Goal: Information Seeking & Learning: Learn about a topic

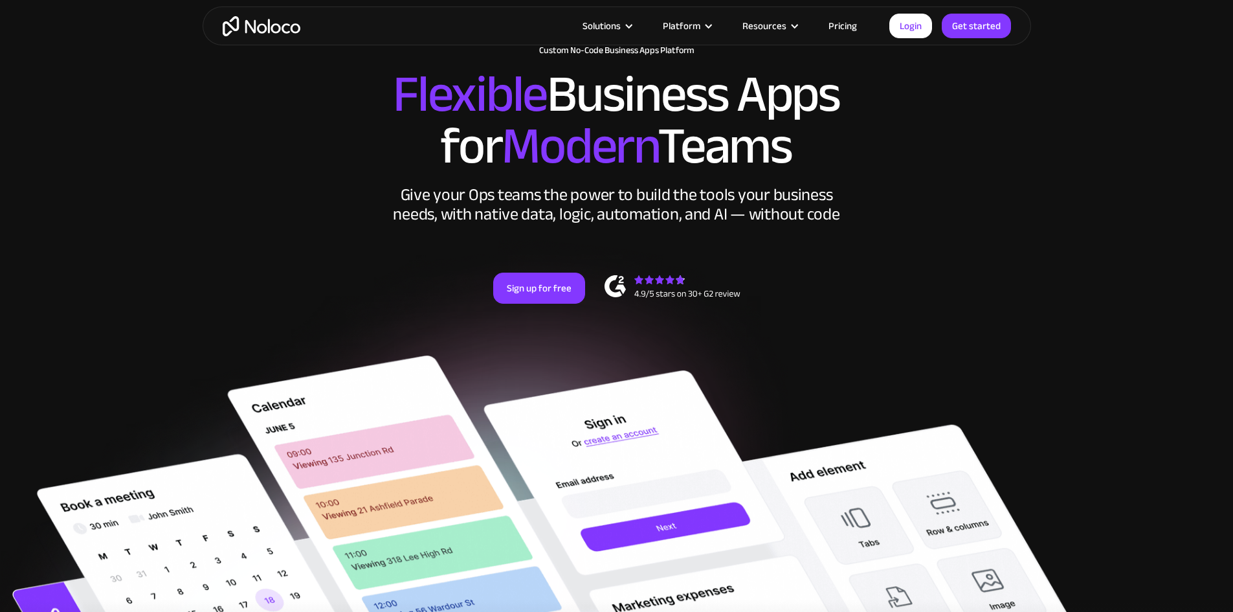
click at [845, 21] on link "Pricing" at bounding box center [842, 25] width 61 height 17
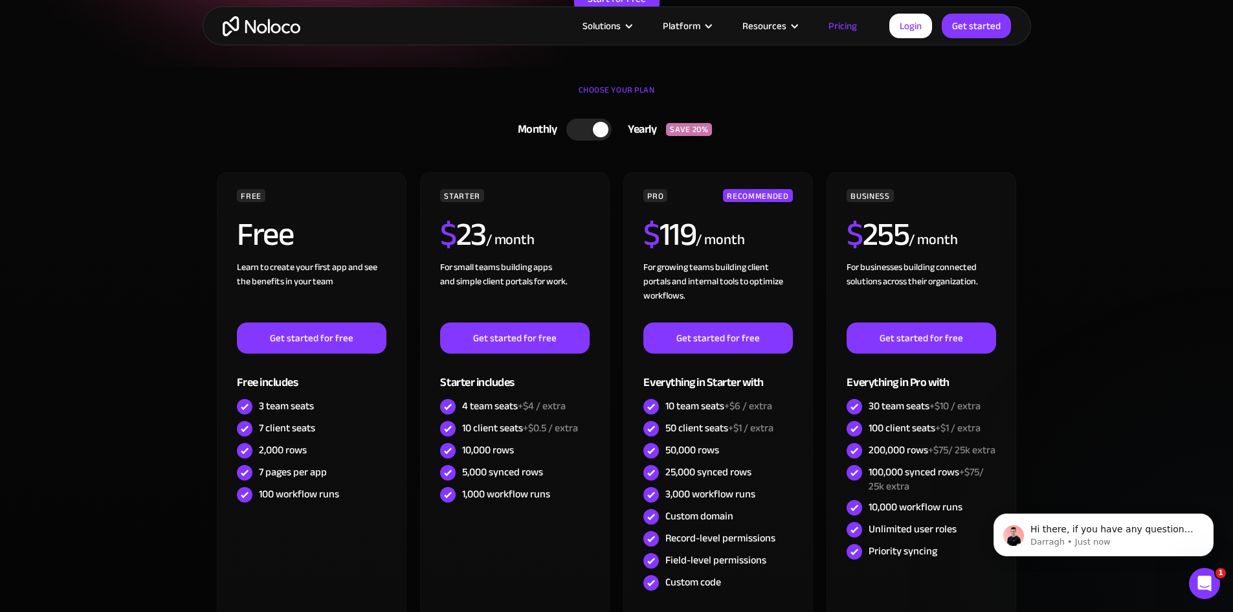
scroll to position [194, 0]
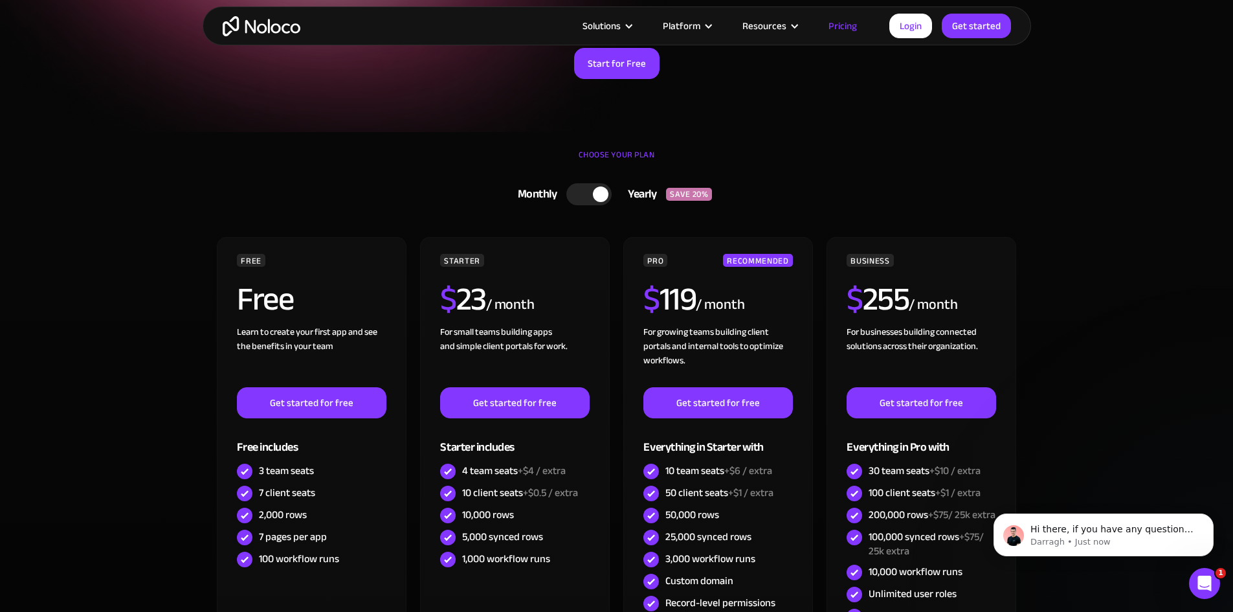
click at [607, 190] on div at bounding box center [601, 194] width 16 height 16
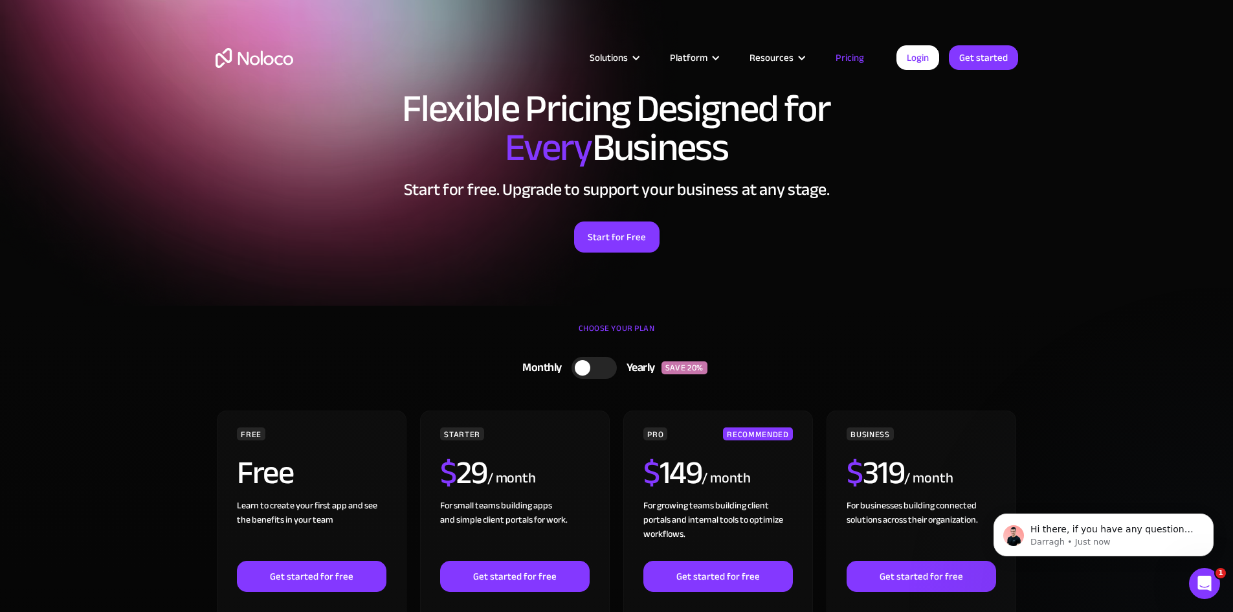
scroll to position [0, 0]
